Goal: Find specific page/section: Find specific page/section

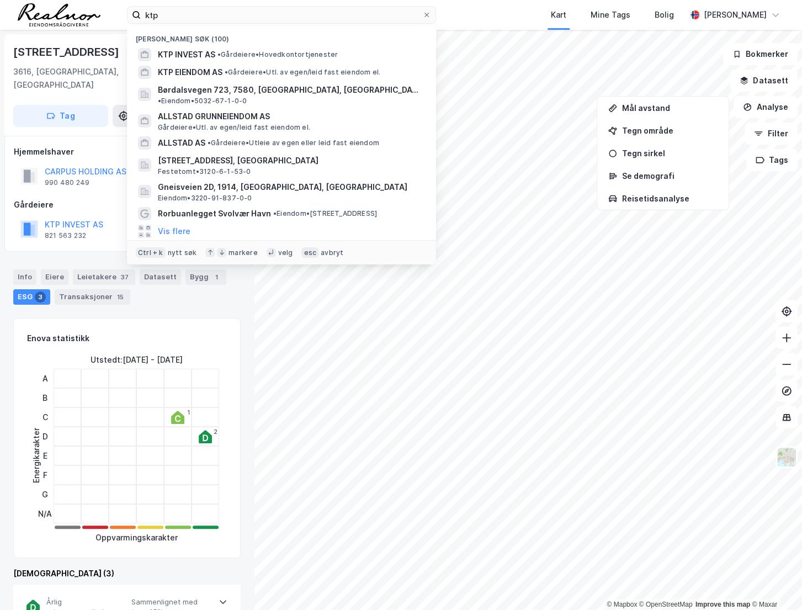
click at [29, 20] on div "ktp Nylige søk (100) KTP INVEST AS • Gårdeiere • Hovedkontortjenester KTP EIEND…" at bounding box center [401, 15] width 802 height 30
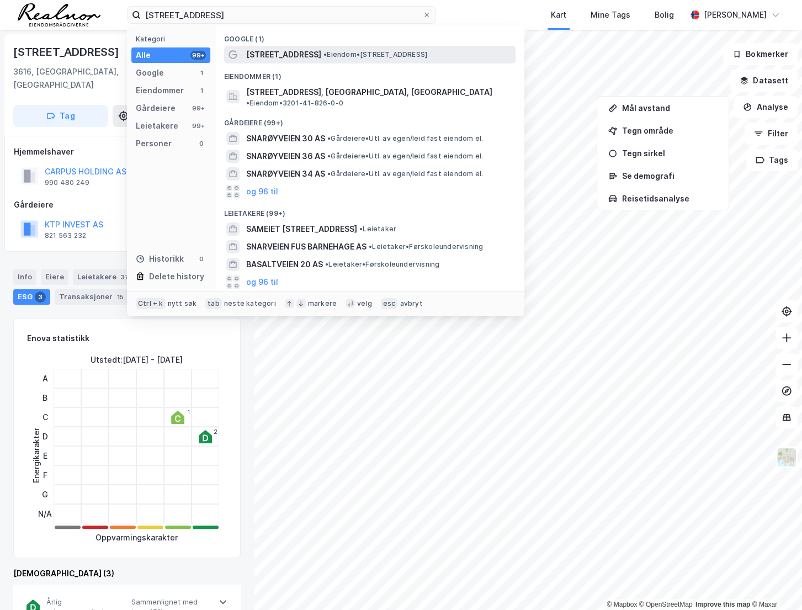
type input "[STREET_ADDRESS]"
click at [315, 47] on div "[STREET_ADDRESS] • Eiendom • [STREET_ADDRESS]" at bounding box center [369, 55] width 291 height 18
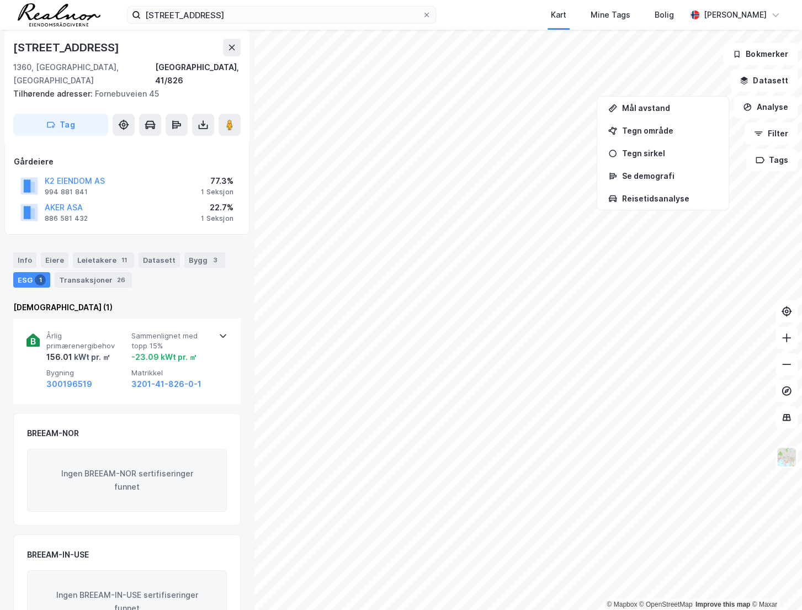
scroll to position [118, 0]
